Goal: Complete application form: Complete application form

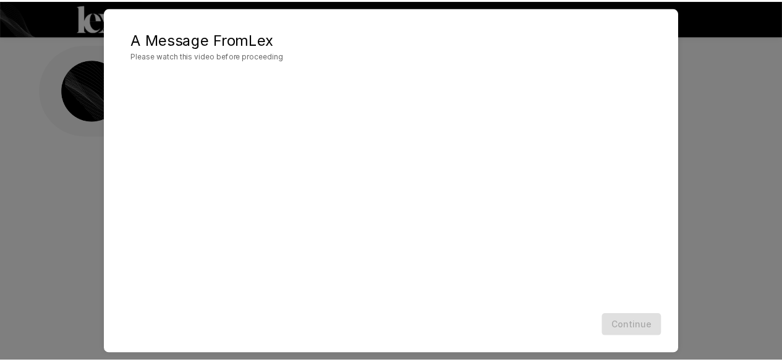
scroll to position [32, 0]
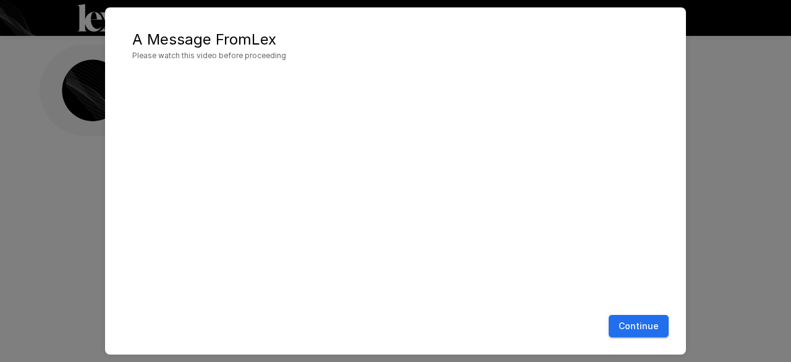
click at [66, 164] on div "A Message From [PERSON_NAME] Please watch this video before proceeding Continue" at bounding box center [395, 181] width 791 height 362
click at [646, 322] on button "Continue" at bounding box center [639, 326] width 60 height 23
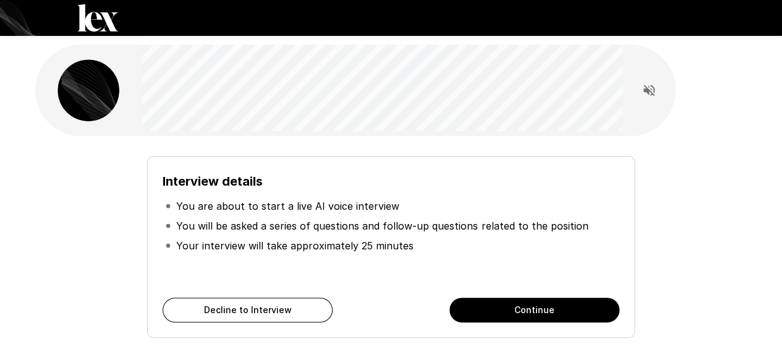
click at [520, 312] on button "Continue" at bounding box center [534, 309] width 170 height 25
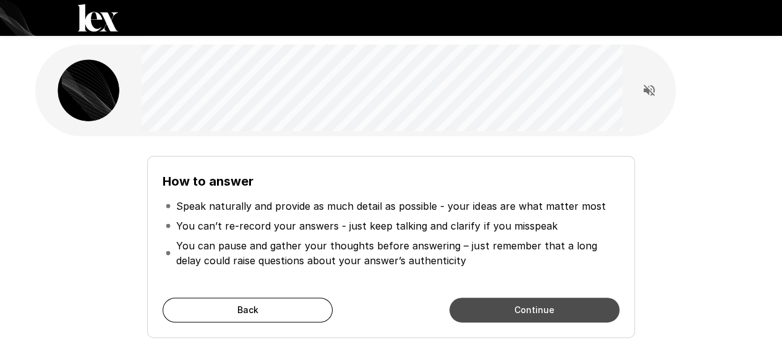
click at [528, 313] on button "Continue" at bounding box center [534, 309] width 170 height 25
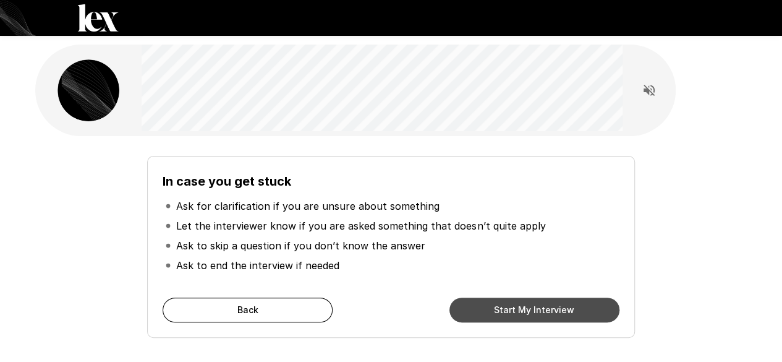
click at [520, 312] on button "Start My Interview" at bounding box center [534, 309] width 170 height 25
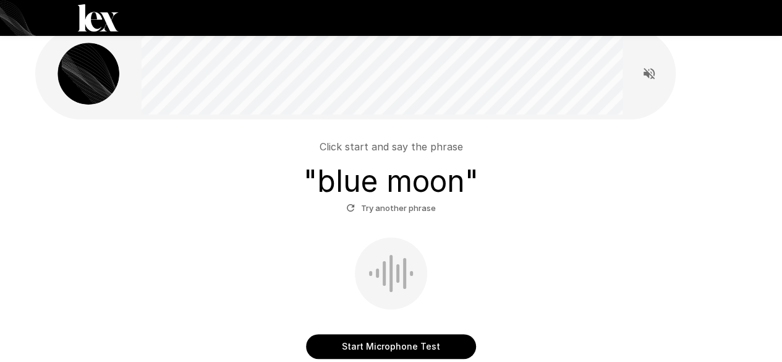
scroll to position [25, 0]
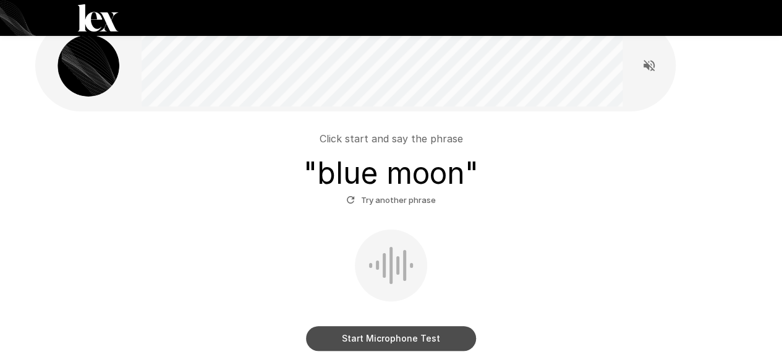
click at [375, 342] on button "Start Microphone Test" at bounding box center [391, 338] width 170 height 25
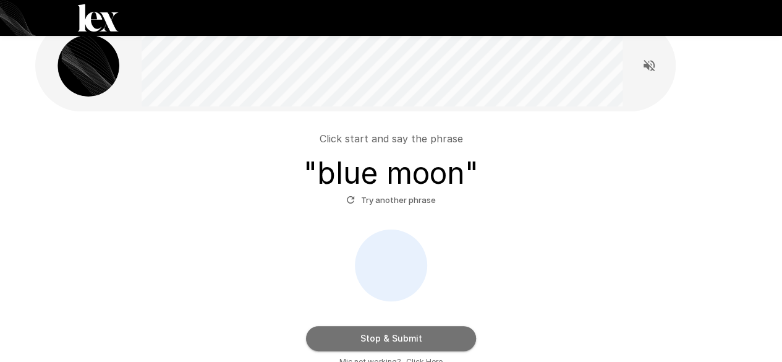
click at [390, 341] on button "Stop & Submit" at bounding box center [391, 338] width 170 height 25
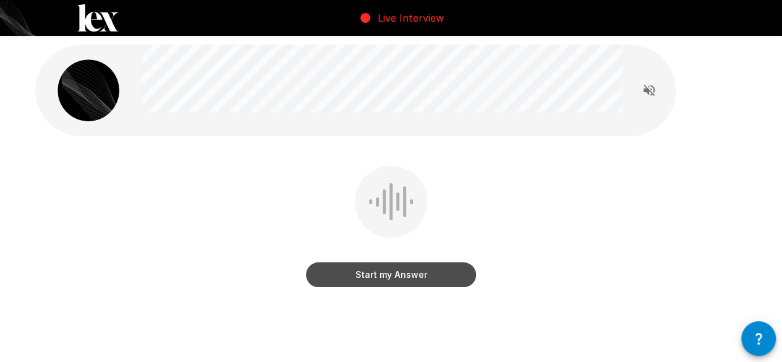
click at [402, 275] on button "Start my Answer" at bounding box center [391, 274] width 170 height 25
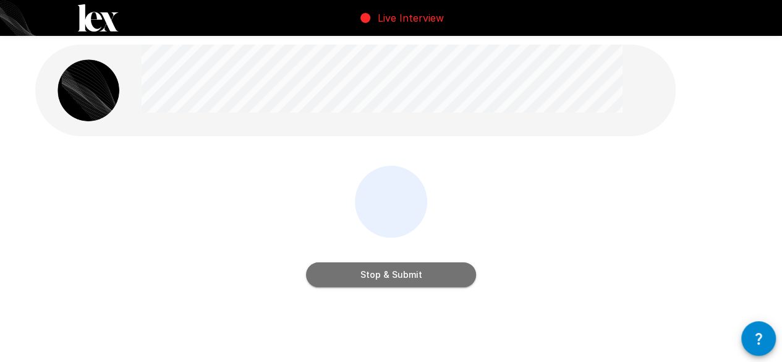
click at [396, 269] on button "Stop & Submit" at bounding box center [391, 274] width 170 height 25
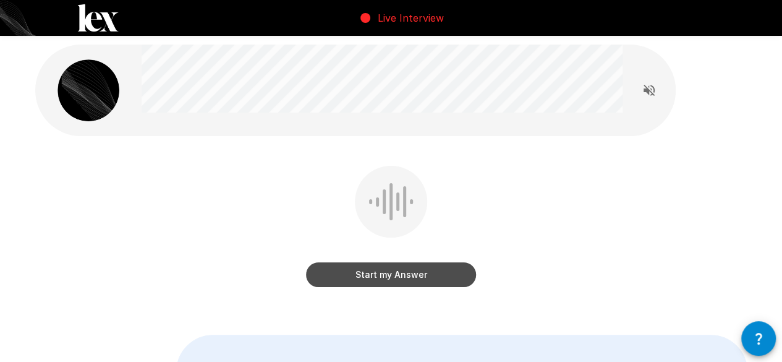
click at [413, 279] on button "Start my Answer" at bounding box center [391, 274] width 170 height 25
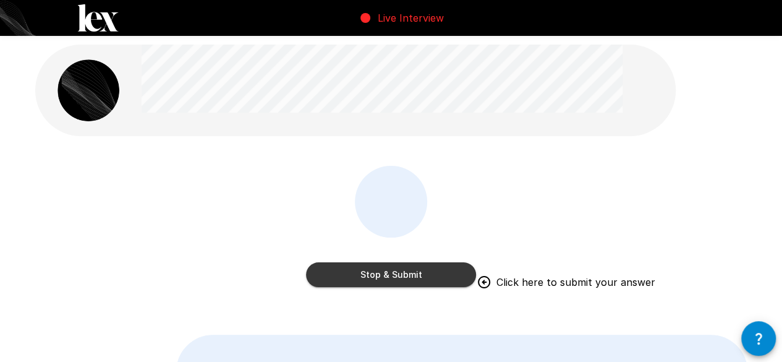
click at [457, 287] on div "Stop & Submit Click here to submit your answer" at bounding box center [391, 229] width 170 height 126
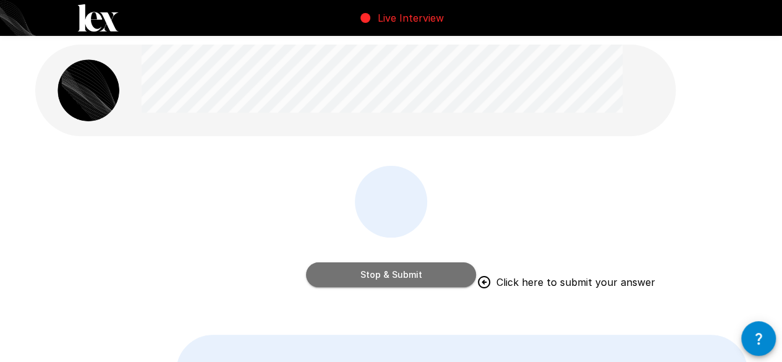
click at [439, 284] on button "Stop & Submit" at bounding box center [391, 274] width 170 height 25
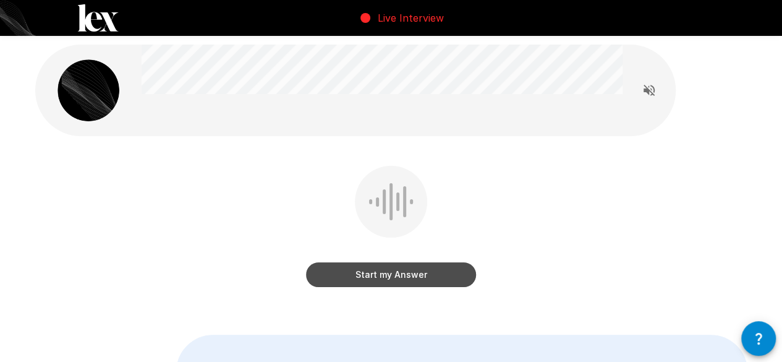
click at [400, 276] on button "Start my Answer" at bounding box center [391, 274] width 170 height 25
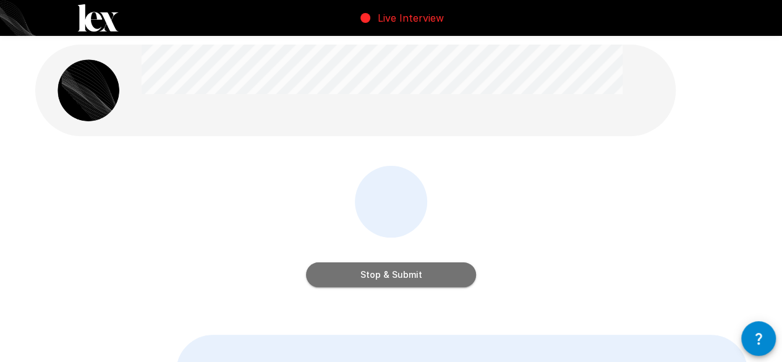
click at [400, 276] on button "Stop & Submit" at bounding box center [391, 274] width 170 height 25
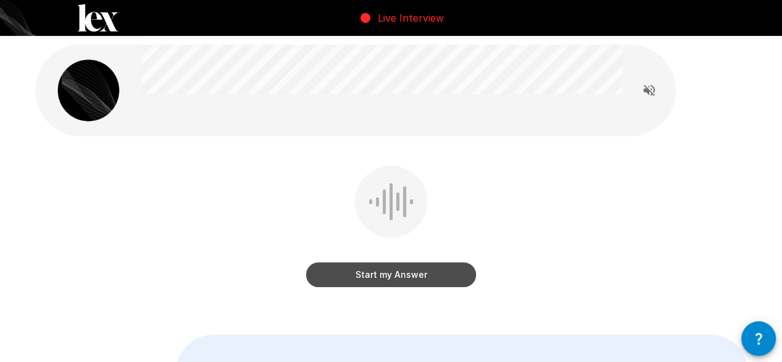
click at [388, 266] on button "Start my Answer" at bounding box center [391, 274] width 170 height 25
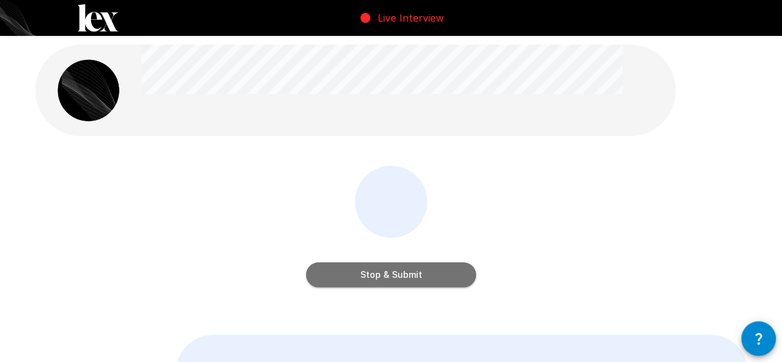
click at [403, 268] on button "Stop & Submit" at bounding box center [391, 274] width 170 height 25
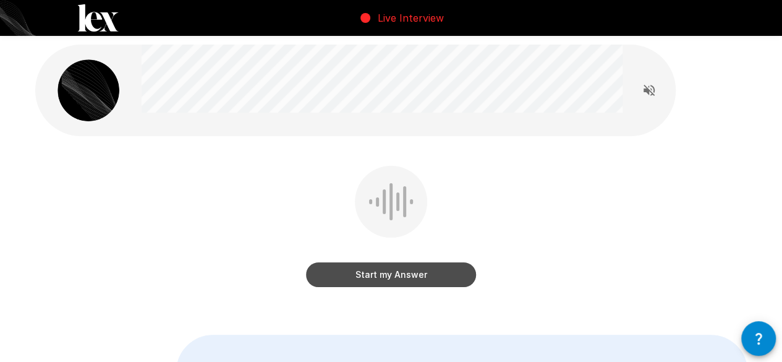
click at [399, 279] on button "Start my Answer" at bounding box center [391, 274] width 170 height 25
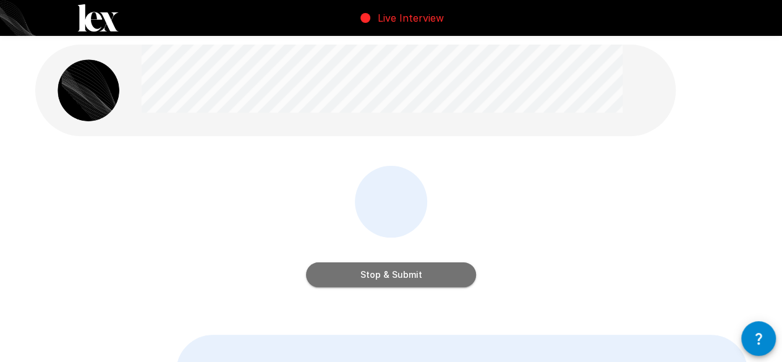
click at [380, 272] on button "Stop & Submit" at bounding box center [391, 274] width 170 height 25
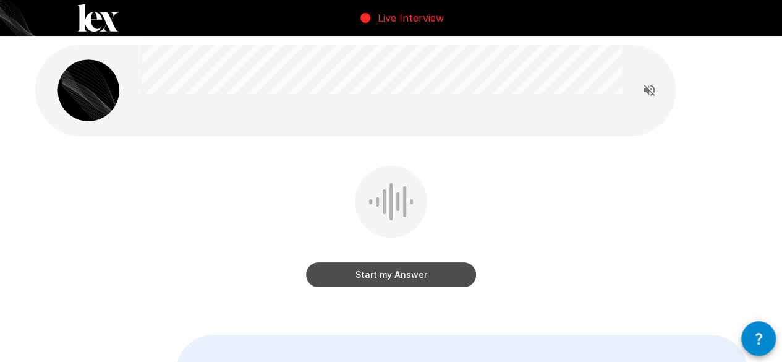
click at [405, 278] on button "Start my Answer" at bounding box center [391, 274] width 170 height 25
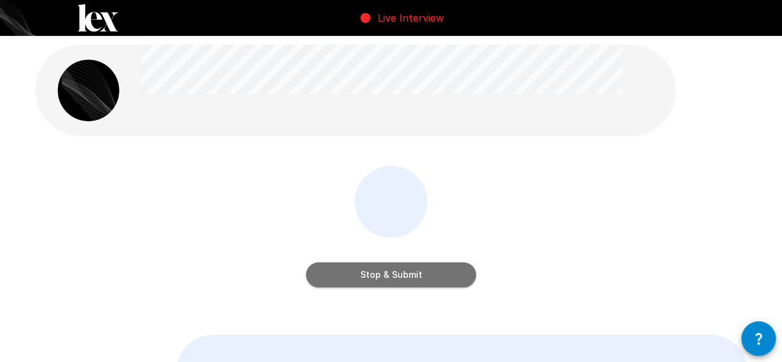
click at [382, 283] on button "Stop & Submit" at bounding box center [391, 274] width 170 height 25
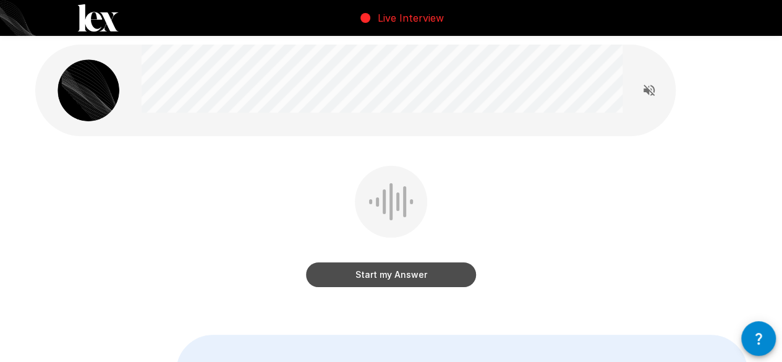
click at [380, 284] on button "Start my Answer" at bounding box center [391, 274] width 170 height 25
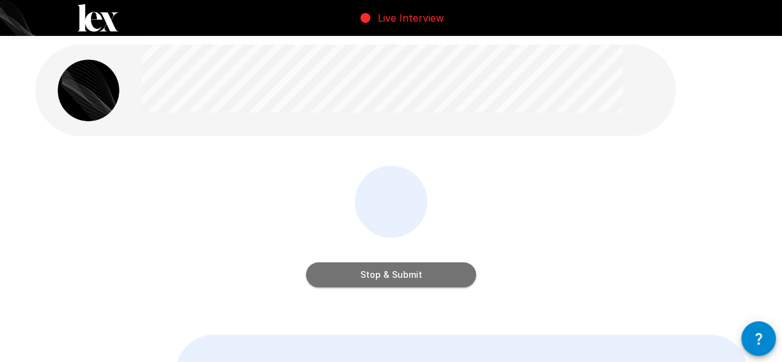
click at [408, 282] on button "Stop & Submit" at bounding box center [391, 274] width 170 height 25
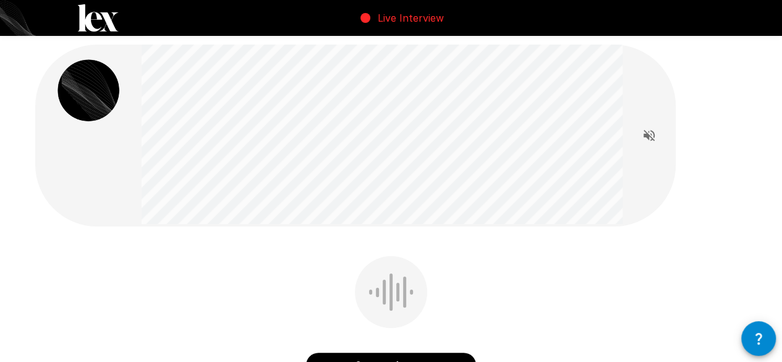
scroll to position [25, 0]
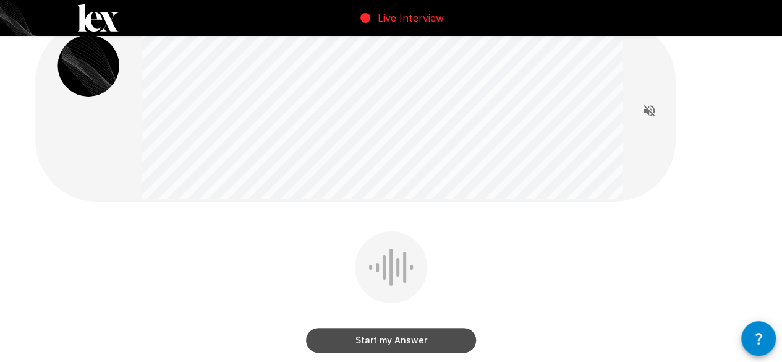
click at [386, 337] on button "Start my Answer" at bounding box center [391, 340] width 170 height 25
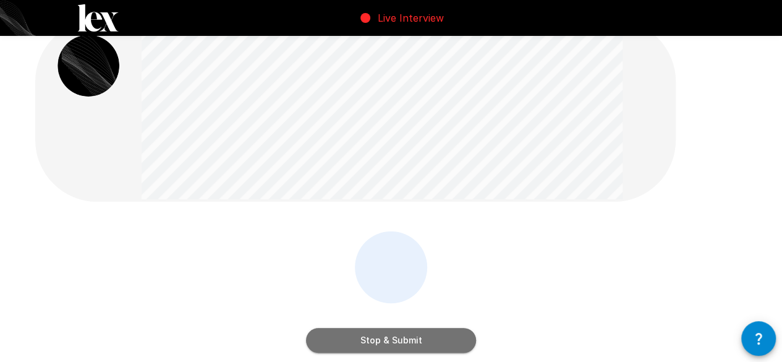
click at [387, 336] on button "Stop & Submit" at bounding box center [391, 340] width 170 height 25
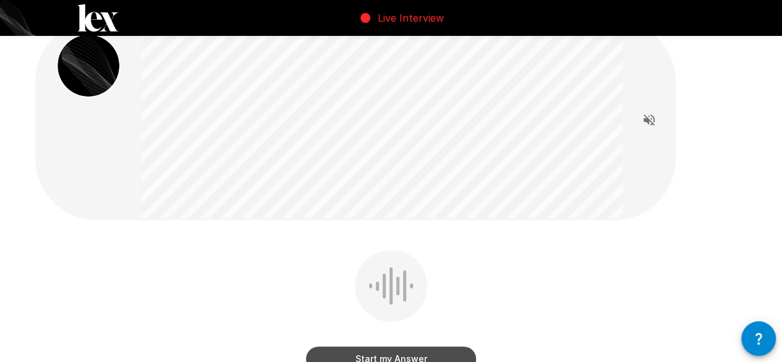
click at [386, 355] on button "Start my Answer" at bounding box center [391, 358] width 170 height 25
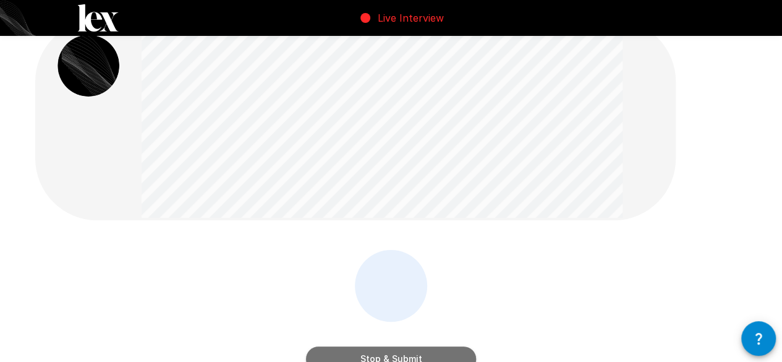
click at [401, 348] on button "Stop & Submit" at bounding box center [391, 358] width 170 height 25
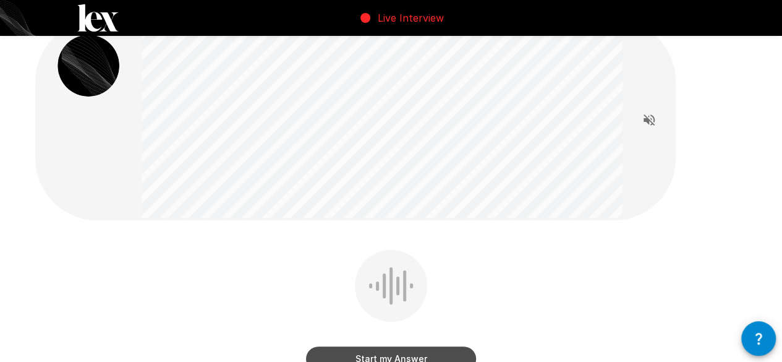
click at [422, 357] on button "Start my Answer" at bounding box center [391, 358] width 170 height 25
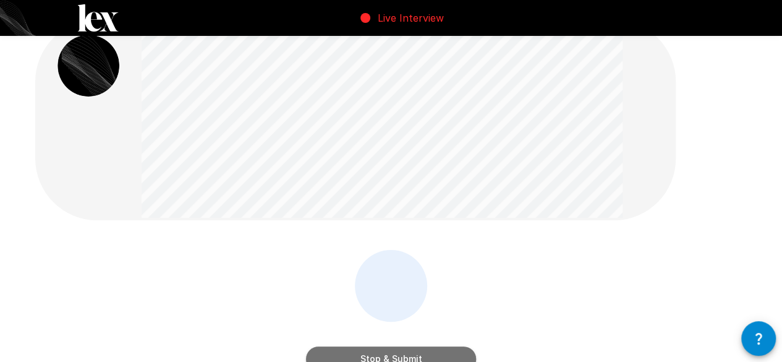
click at [408, 352] on button "Stop & Submit" at bounding box center [391, 358] width 170 height 25
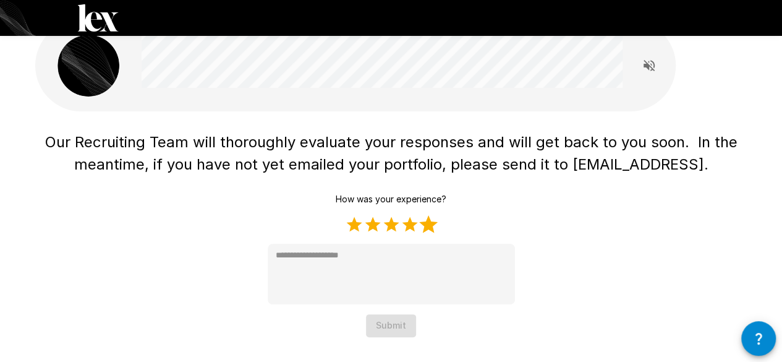
click at [429, 231] on label "5 Stars" at bounding box center [428, 224] width 19 height 19
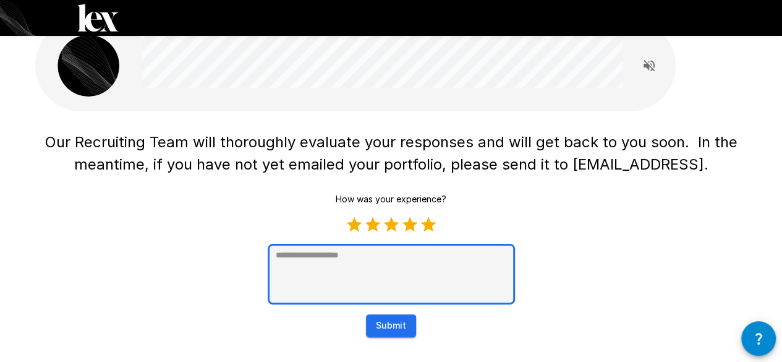
click at [409, 274] on textarea at bounding box center [391, 274] width 247 height 61
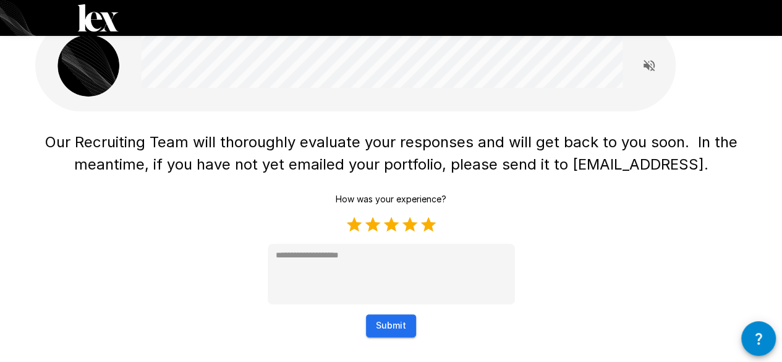
type textarea "*"
click at [388, 328] on button "Submit" at bounding box center [391, 325] width 50 height 23
